Goal: Information Seeking & Learning: Learn about a topic

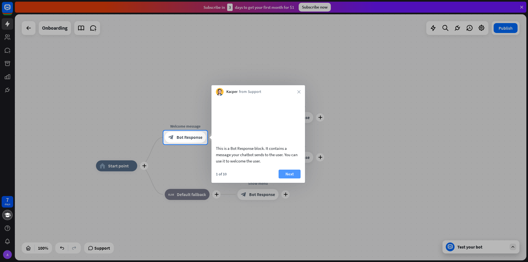
click at [287, 178] on button "Next" at bounding box center [289, 174] width 22 height 9
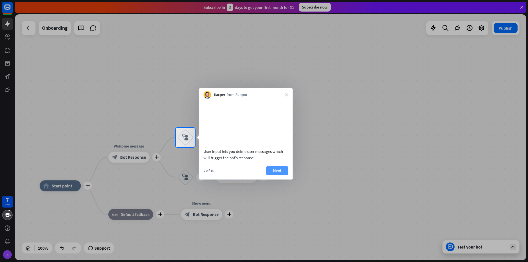
click at [280, 175] on button "Next" at bounding box center [277, 170] width 22 height 9
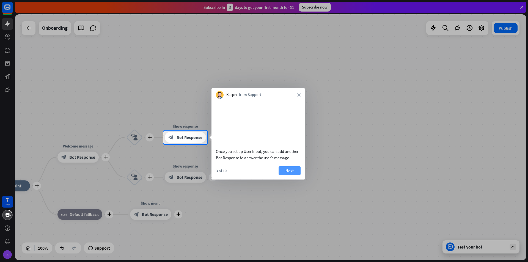
click at [295, 175] on button "Next" at bounding box center [289, 170] width 22 height 9
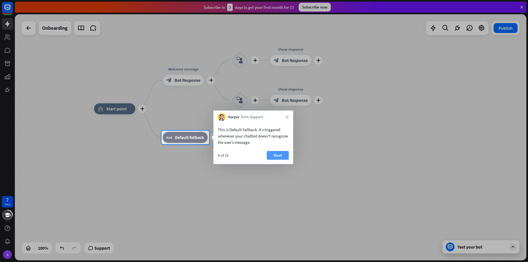
click at [283, 159] on button "Next" at bounding box center [278, 155] width 22 height 9
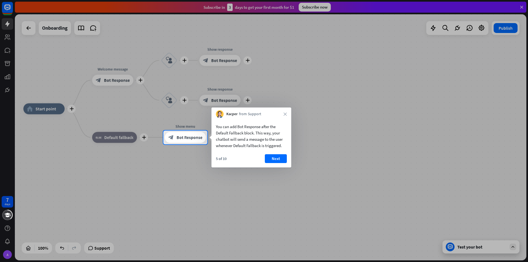
click at [283, 159] on button "Next" at bounding box center [276, 158] width 22 height 9
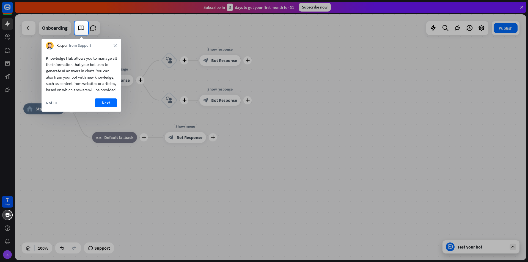
click at [112, 107] on button "Next" at bounding box center [106, 102] width 22 height 9
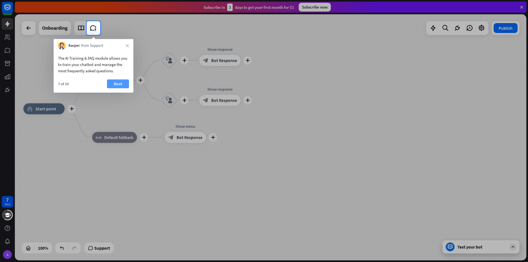
click at [123, 87] on button "Next" at bounding box center [118, 83] width 22 height 9
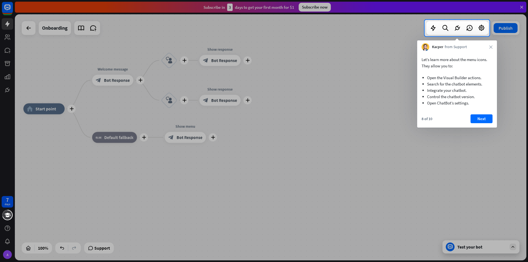
click at [476, 118] on button "Next" at bounding box center [481, 118] width 22 height 9
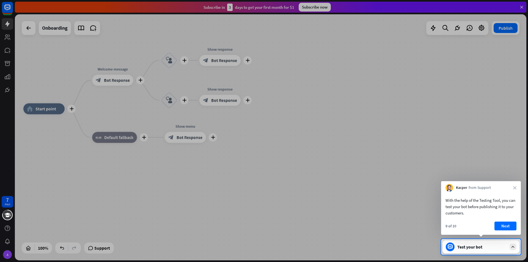
click at [500, 221] on div "With the help of the Testing Tool, you can test your bot before publishing it t…" at bounding box center [481, 213] width 80 height 43
click at [503, 224] on button "Next" at bounding box center [505, 226] width 22 height 9
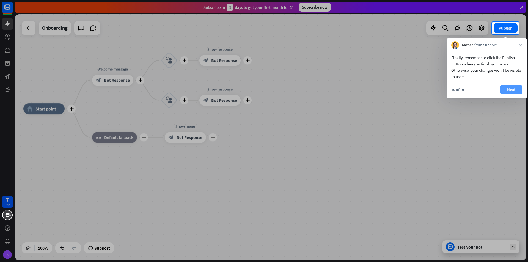
click at [514, 93] on button "Next" at bounding box center [511, 89] width 22 height 9
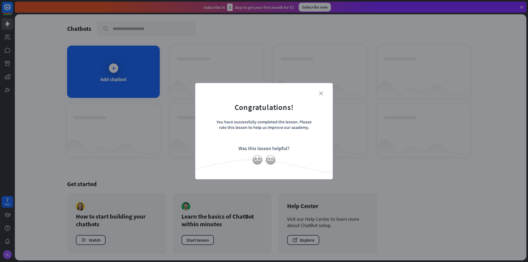
click at [321, 93] on icon "close" at bounding box center [321, 93] width 4 height 4
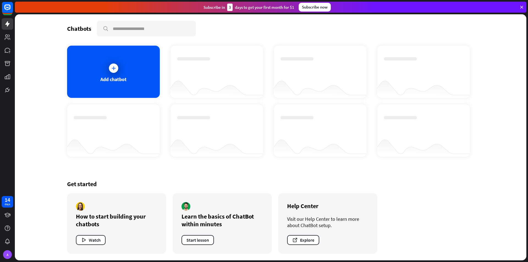
click at [310, 5] on div "Subscribe now" at bounding box center [315, 7] width 32 height 9
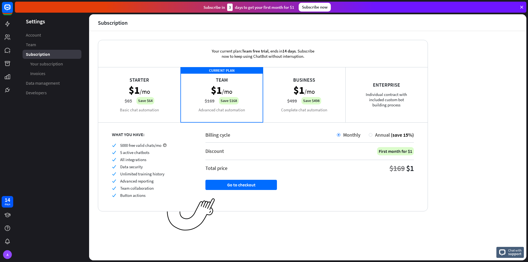
click at [162, 92] on div "Starter $1 /mo $65 Save $64 Basic chat automation" at bounding box center [139, 94] width 82 height 55
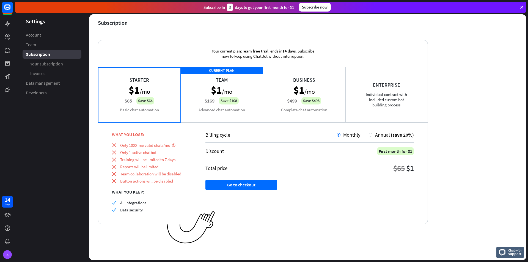
click at [186, 118] on div "CURRENT PLAN Team $1 /mo $169 Save $168 Advanced chat automation" at bounding box center [222, 94] width 82 height 55
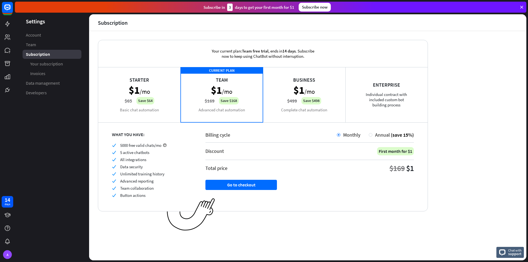
click at [165, 113] on div "Starter $1 /mo $65 Save $64 Basic chat automation" at bounding box center [139, 94] width 82 height 55
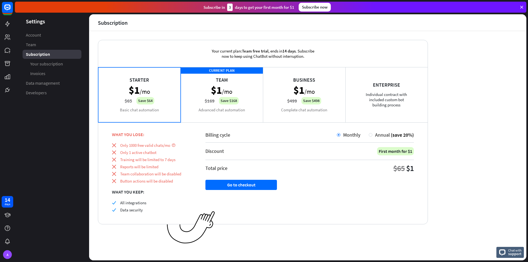
click at [199, 106] on div "CURRENT PLAN Team $1 /mo $169 Save $168 Advanced chat automation" at bounding box center [222, 94] width 82 height 55
